Goal: Transaction & Acquisition: Subscribe to service/newsletter

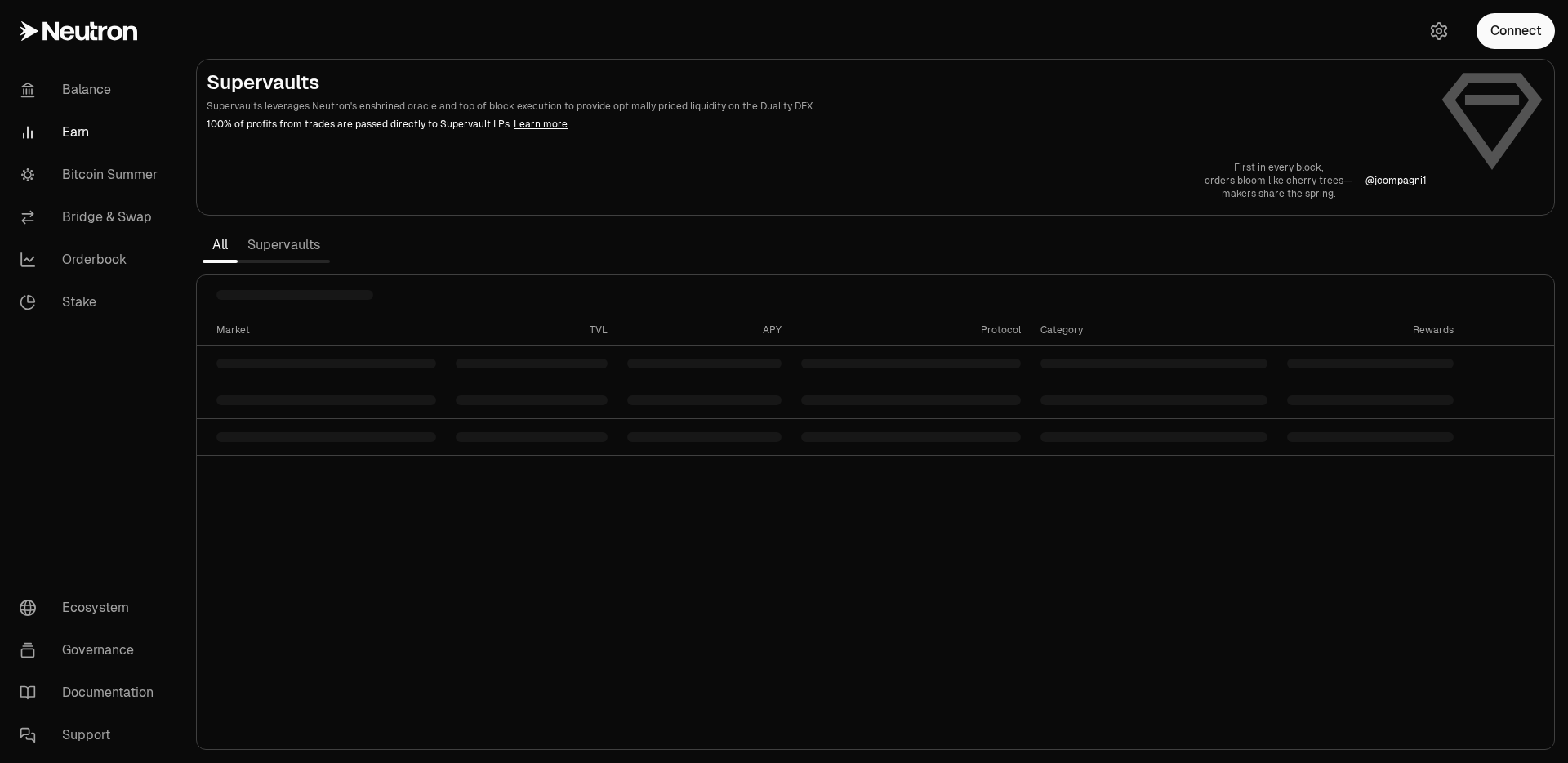
click at [70, 136] on link "Earn" at bounding box center [91, 132] width 170 height 42
click at [77, 298] on link "Stake" at bounding box center [91, 302] width 170 height 42
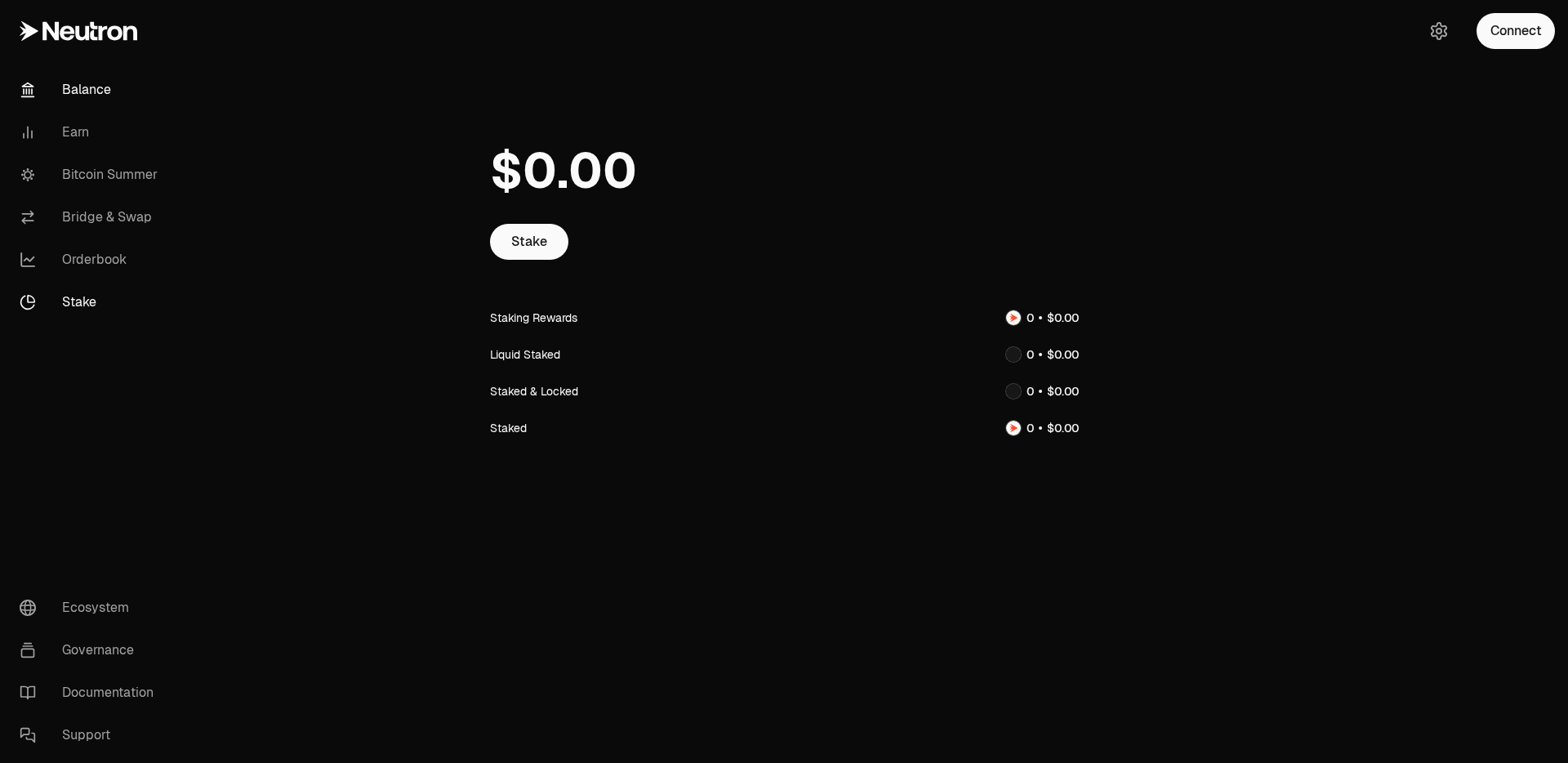
click at [89, 91] on link "Balance" at bounding box center [91, 89] width 170 height 42
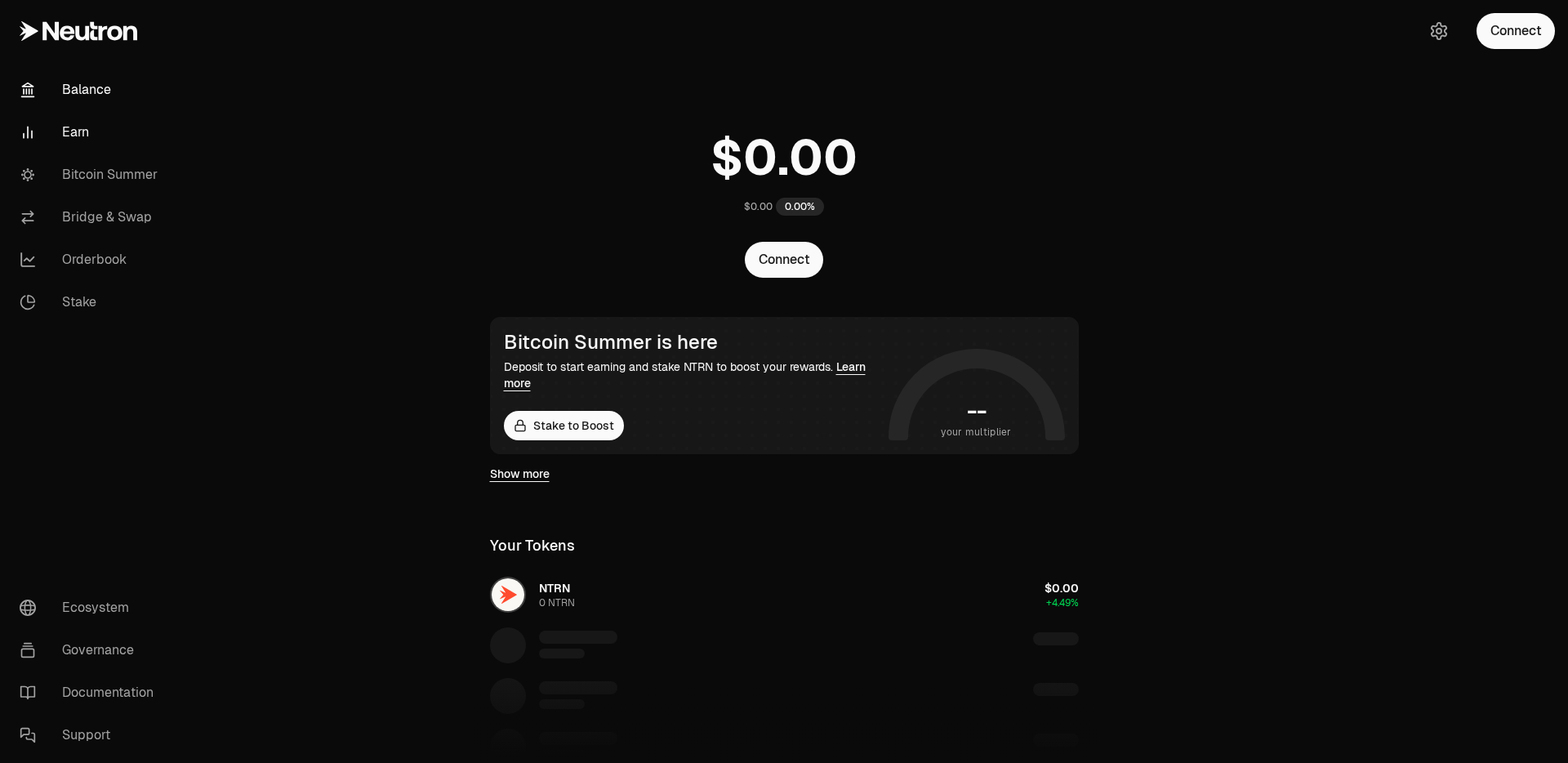
click at [76, 125] on link "Earn" at bounding box center [91, 132] width 170 height 42
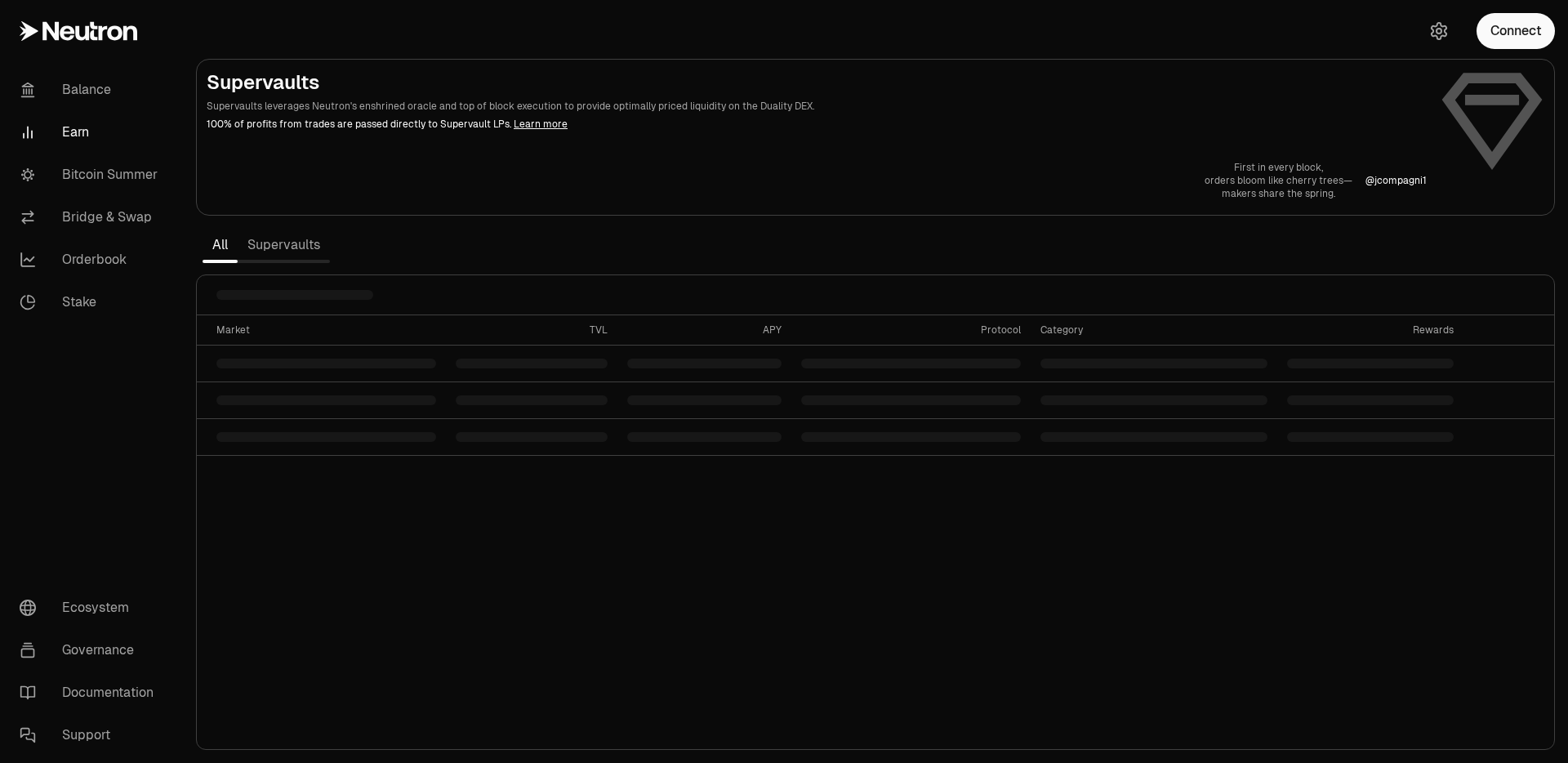
click at [613, 347] on table "Market TVL APY Protocol Category Rewards" at bounding box center [876, 385] width 1358 height 141
click at [1490, 26] on button "Connect" at bounding box center [1516, 30] width 78 height 36
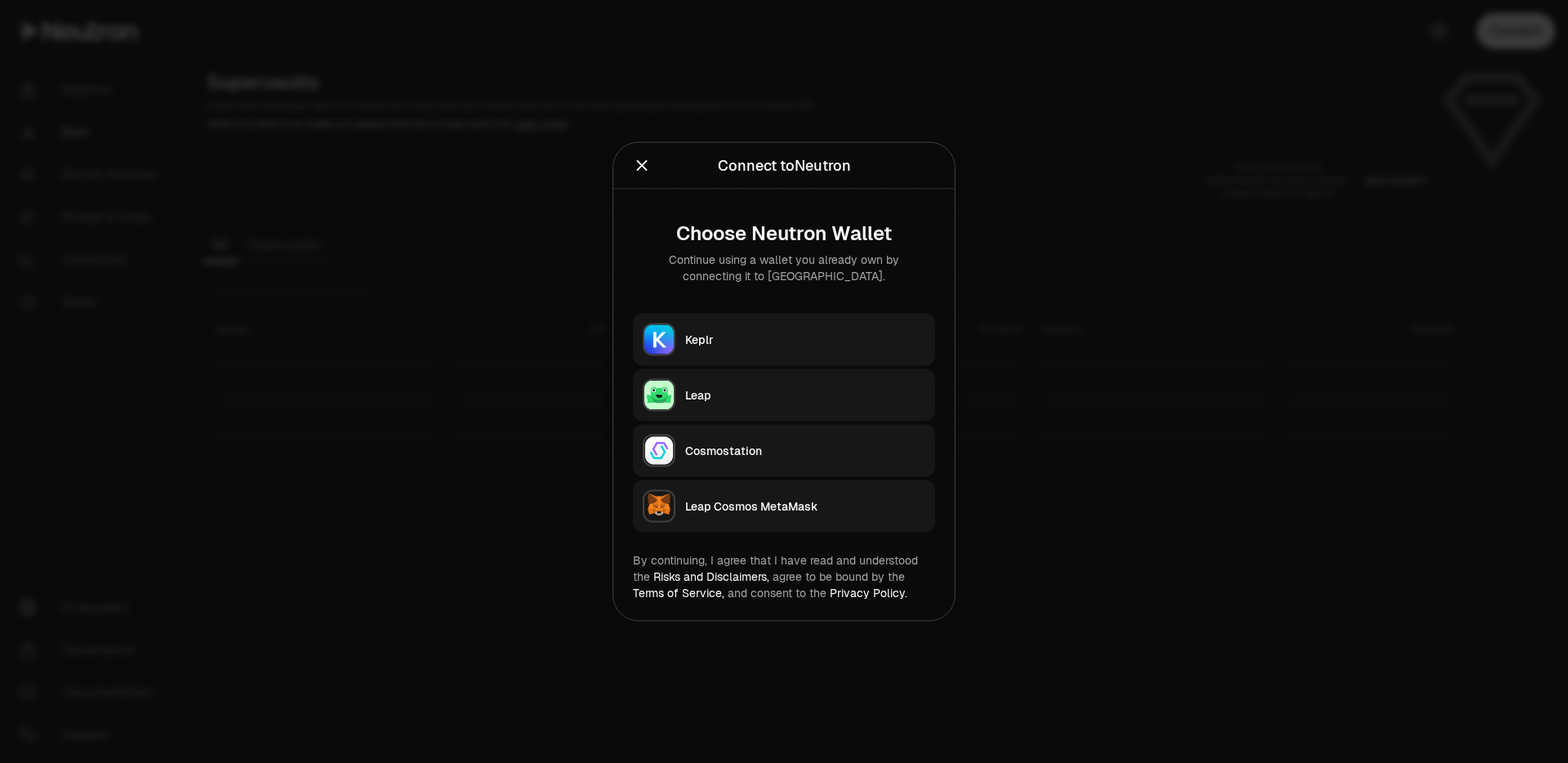
click at [411, 199] on div at bounding box center [784, 381] width 1568 height 763
